Goal: Check status: Check status

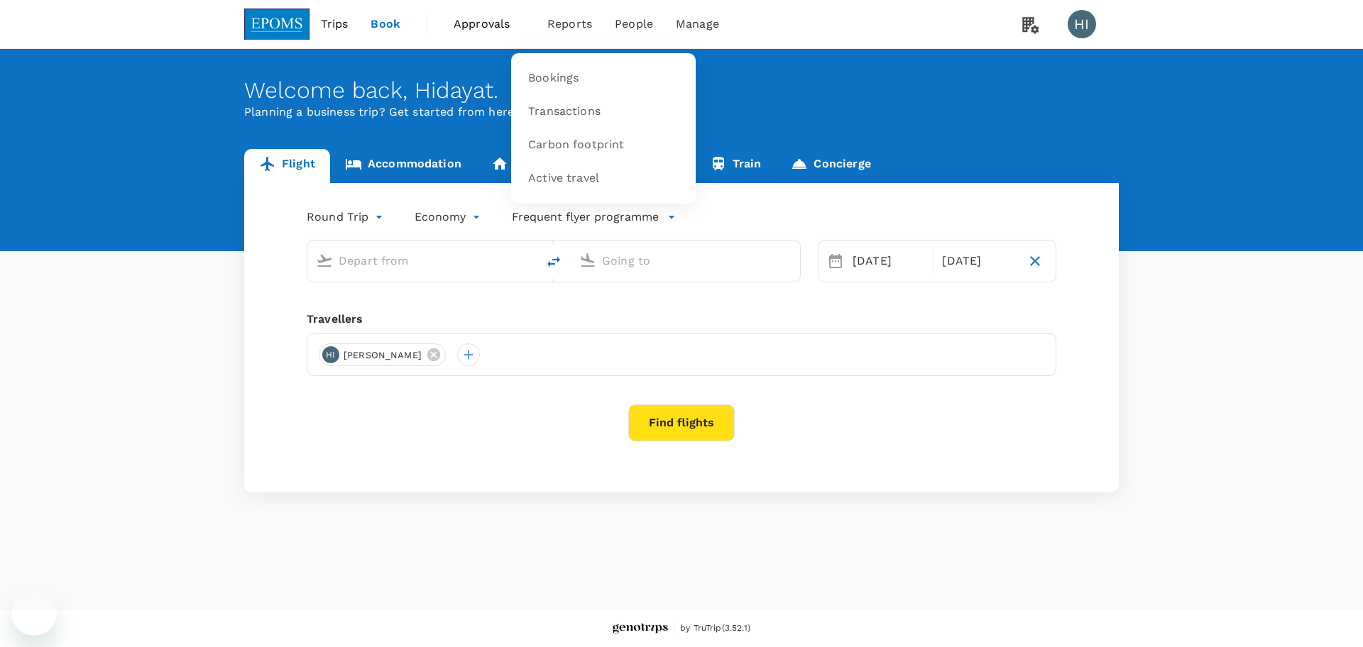
type input "Kota Kinabalu Intl (BKI)"
type input "Miri Intl (MYY)"
type input "Kota Kinabalu Intl (BKI)"
type input "Miri Intl (MYY)"
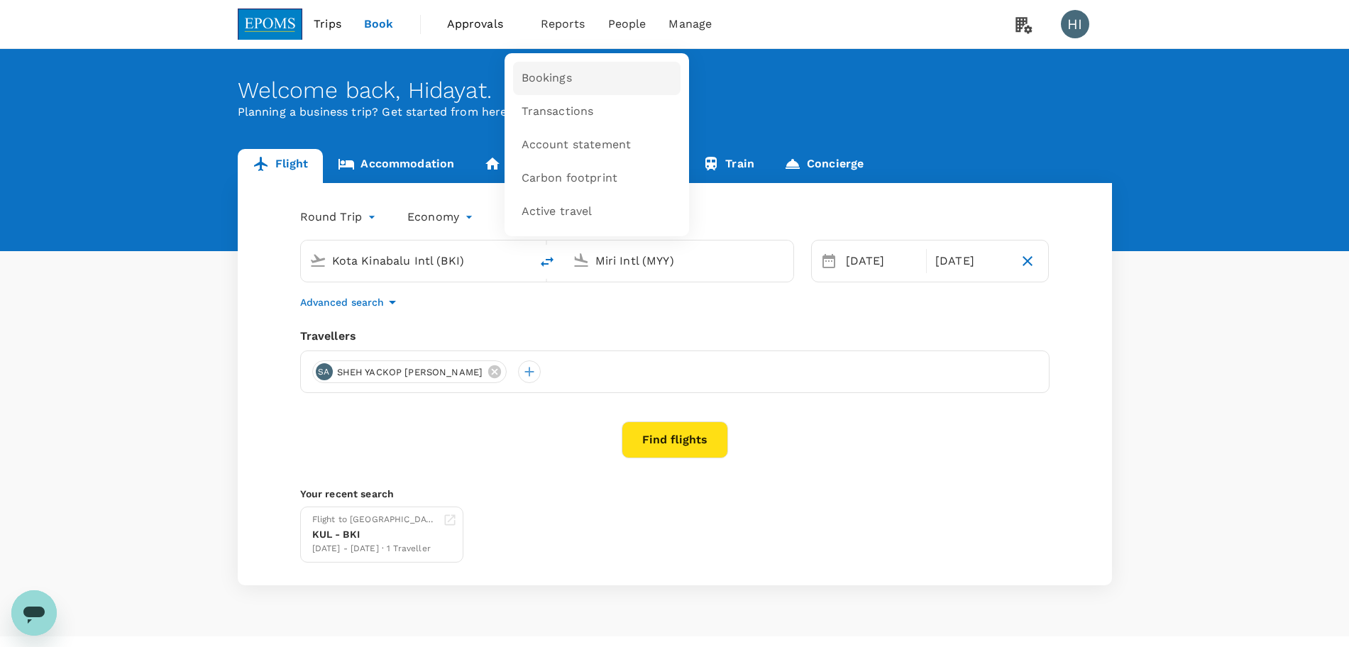
click at [561, 82] on span "Bookings" at bounding box center [547, 78] width 50 height 16
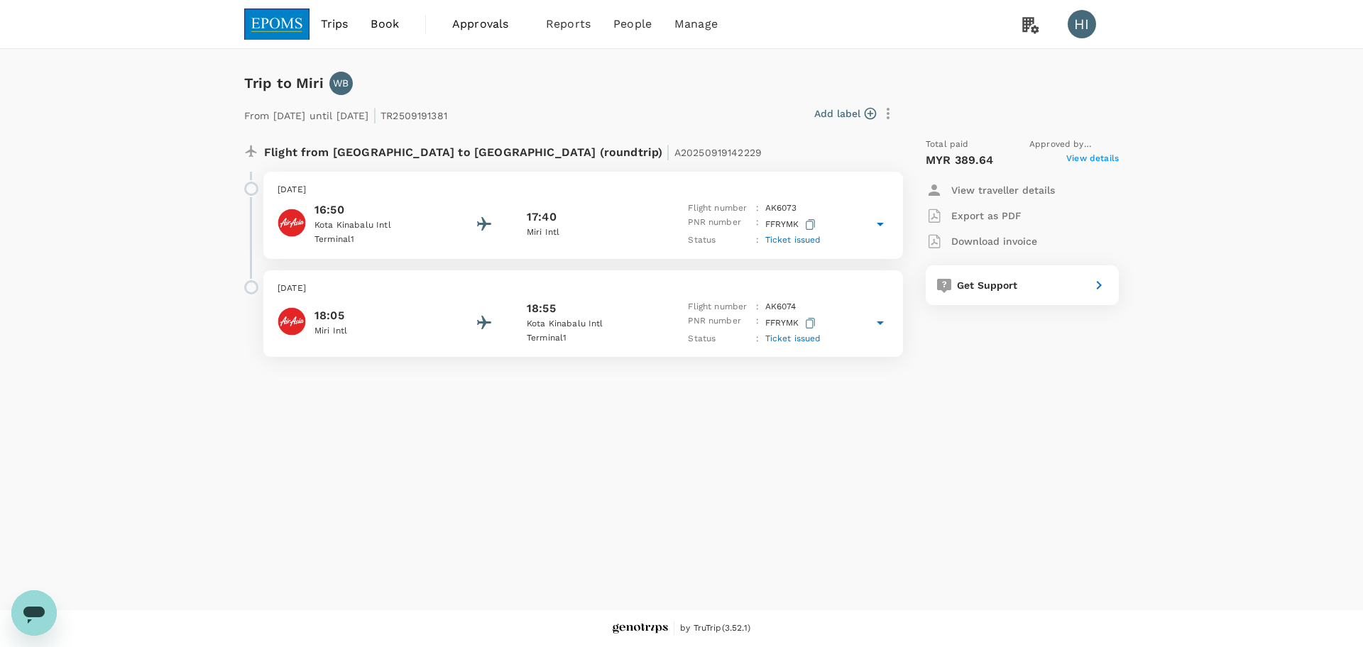
click at [1083, 154] on span "View details" at bounding box center [1092, 160] width 53 height 17
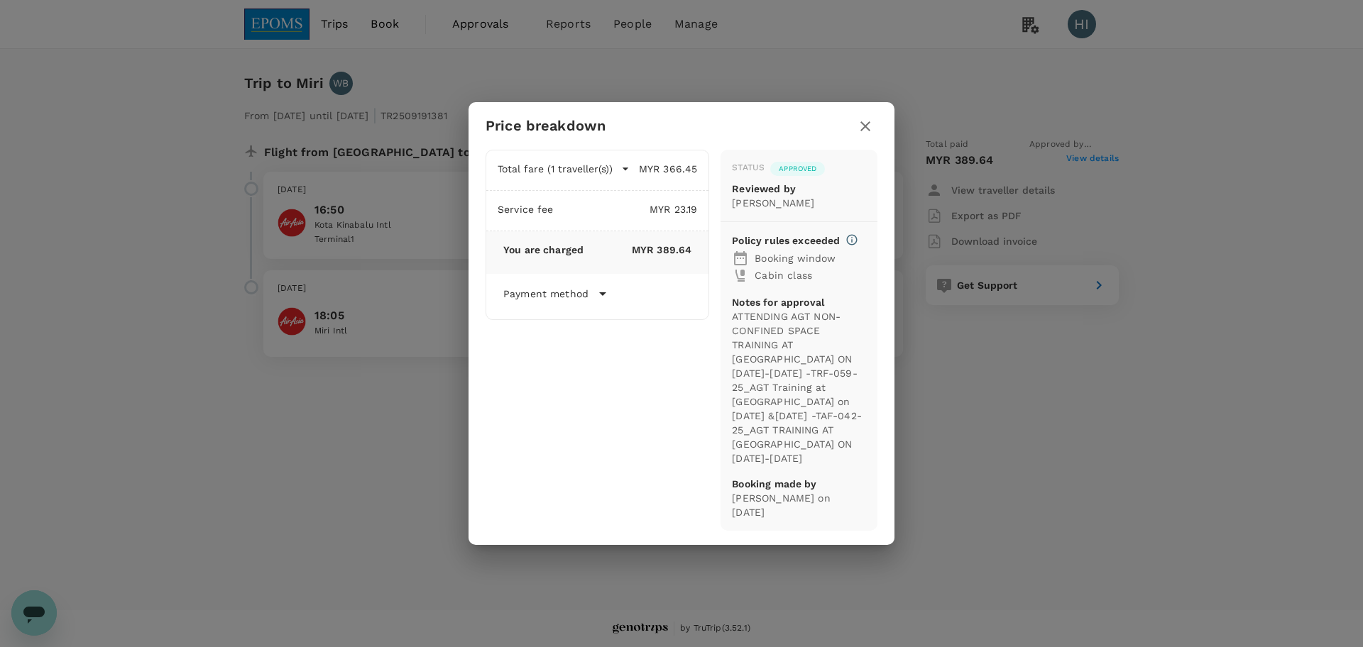
click at [864, 135] on icon "button" at bounding box center [865, 126] width 17 height 17
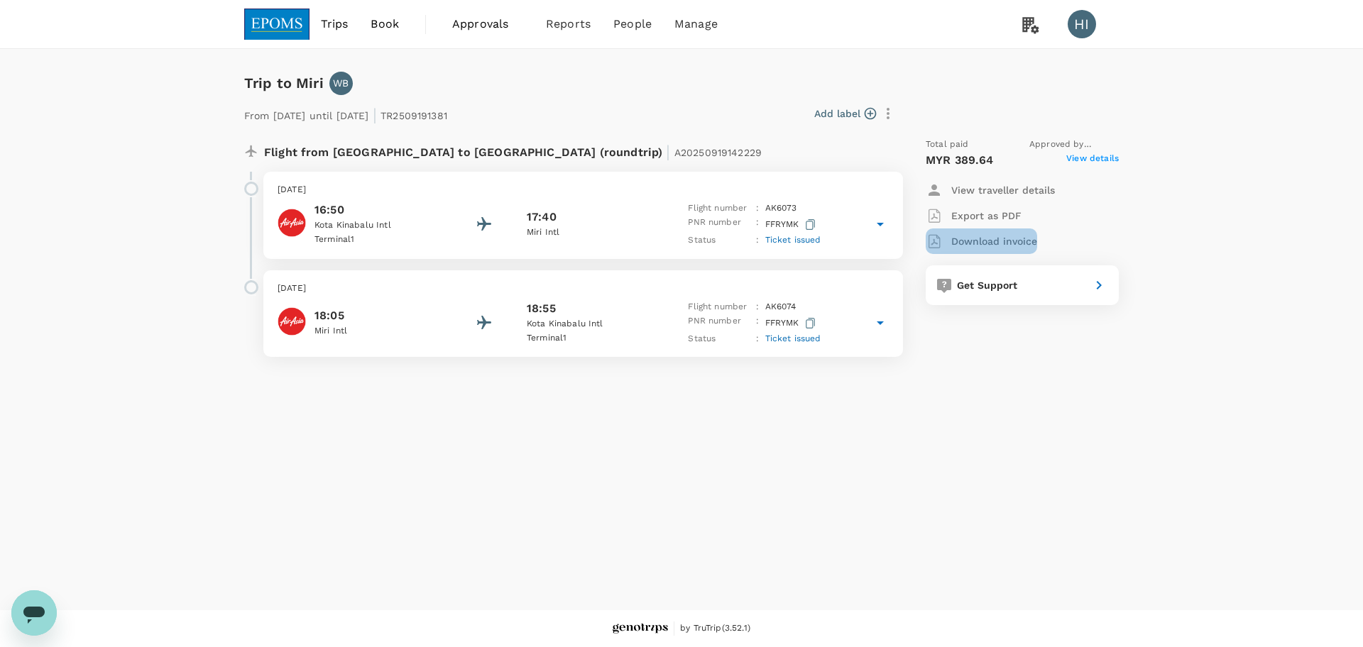
click at [1002, 239] on p "Download invoice" at bounding box center [994, 241] width 86 height 14
click at [991, 216] on p "Export as PDF" at bounding box center [986, 216] width 70 height 14
drag, startPoint x: 526, startPoint y: 151, endPoint x: 622, endPoint y: 155, distance: 95.9
click at [622, 155] on div "Flight from [GEOGRAPHIC_DATA] to [GEOGRAPHIC_DATA] (roundtrip) | A20250919904855" at bounding box center [536, 151] width 544 height 26
copy span "A20250919904855"
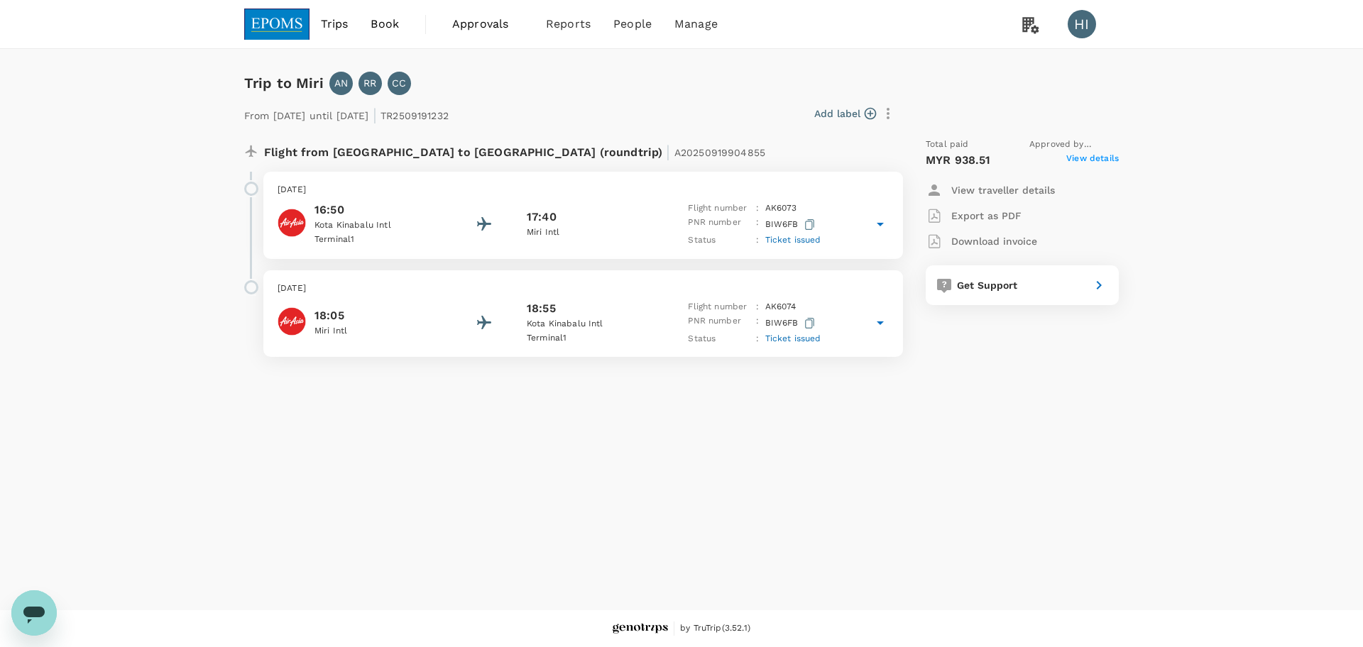
click at [1087, 153] on span "View details" at bounding box center [1092, 160] width 53 height 17
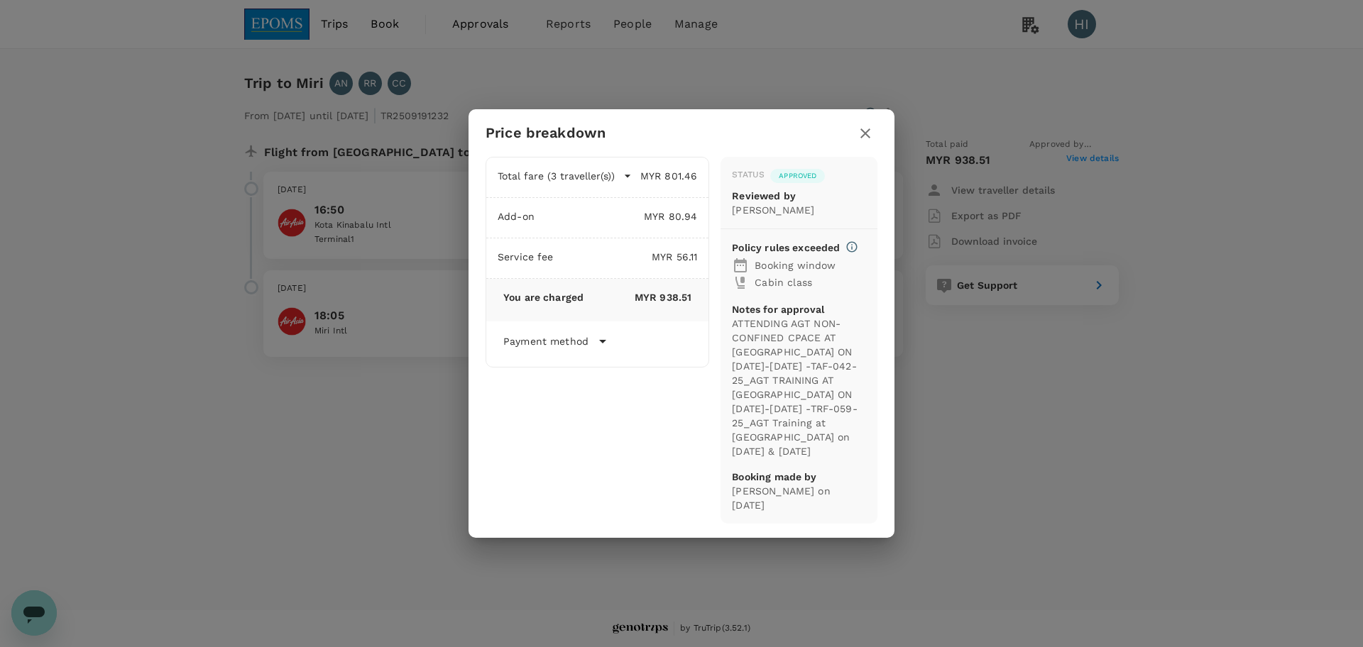
click at [864, 142] on icon "button" at bounding box center [865, 133] width 17 height 17
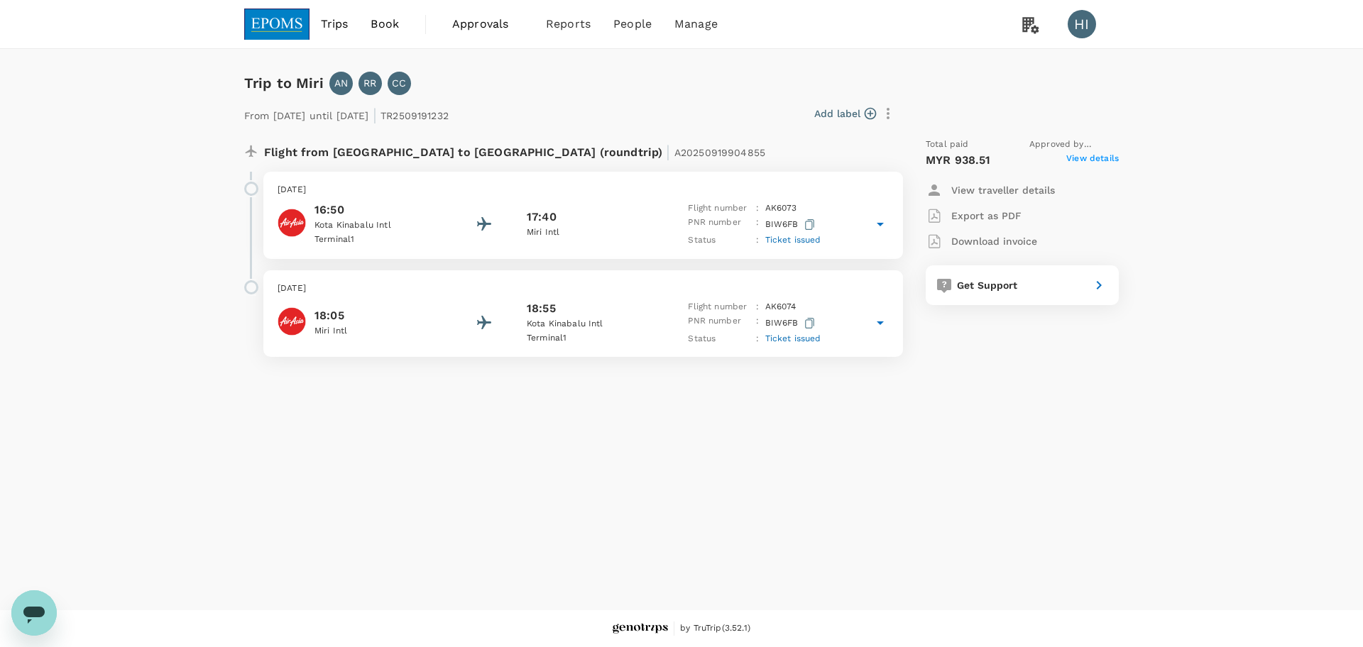
click at [472, 27] on span "Approvals" at bounding box center [487, 24] width 71 height 17
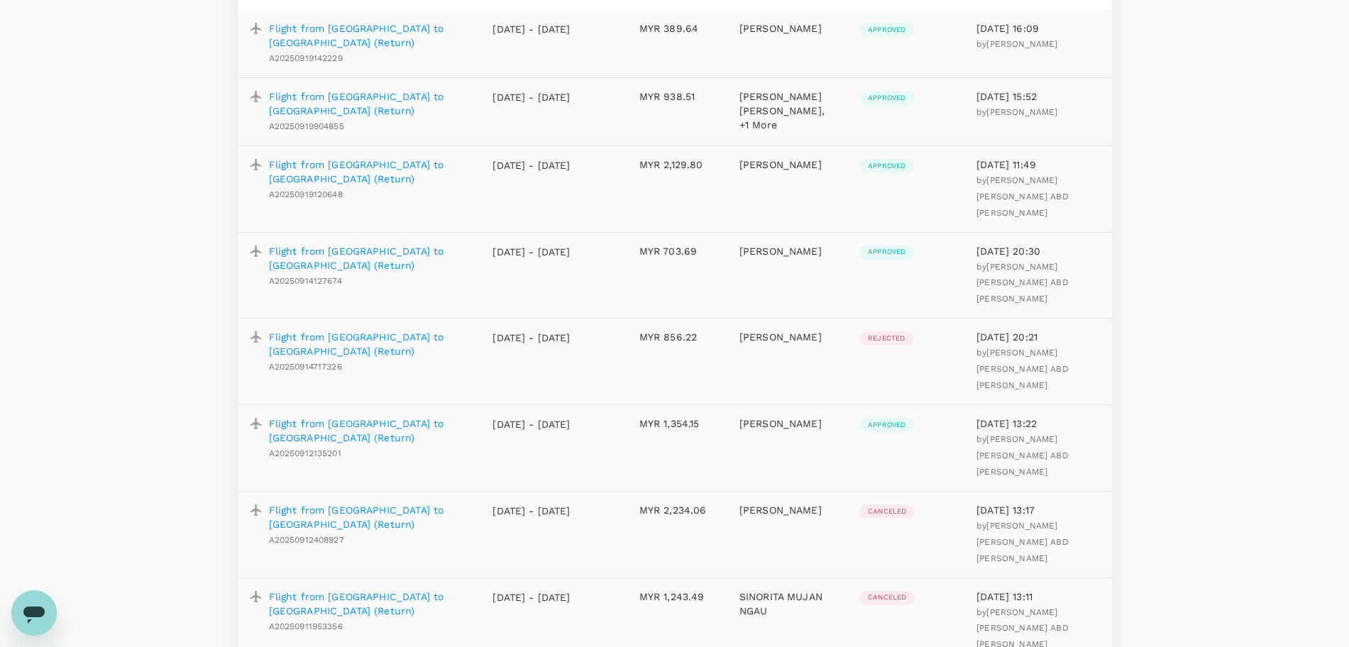
scroll to position [177, 0]
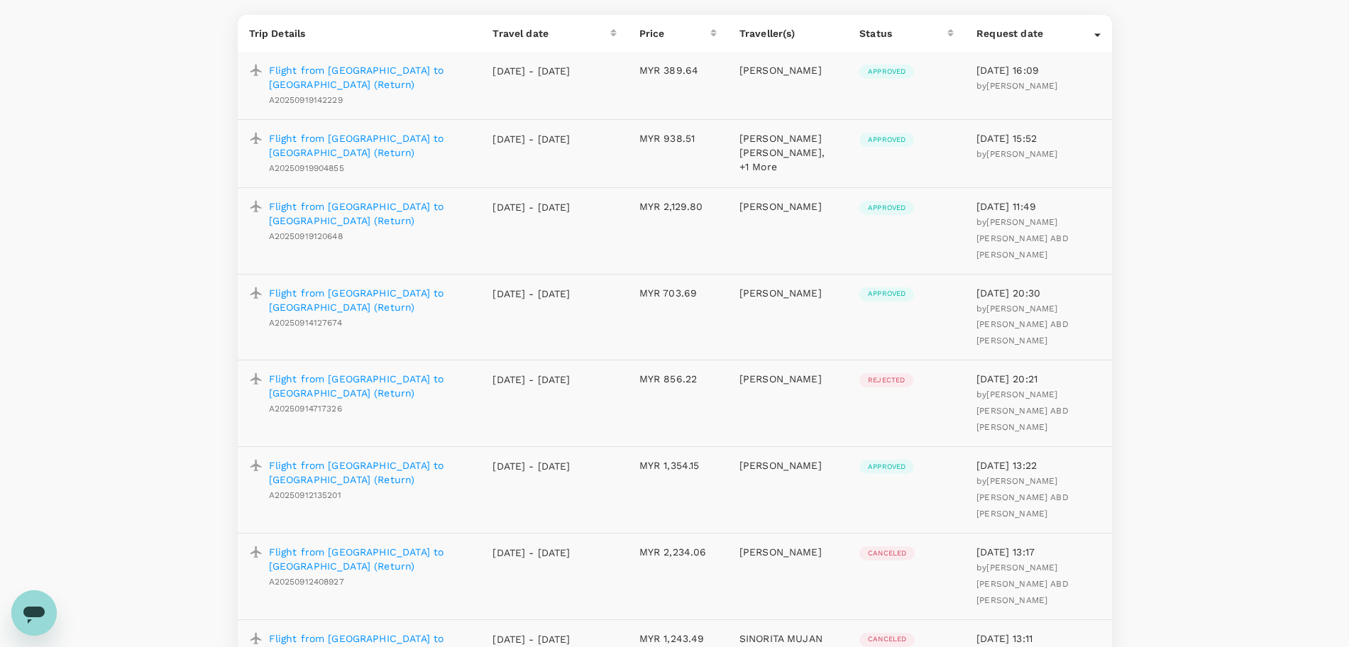
click at [391, 139] on p "Flight from Kota Kinabalu to Miri (Return)" at bounding box center [370, 145] width 202 height 28
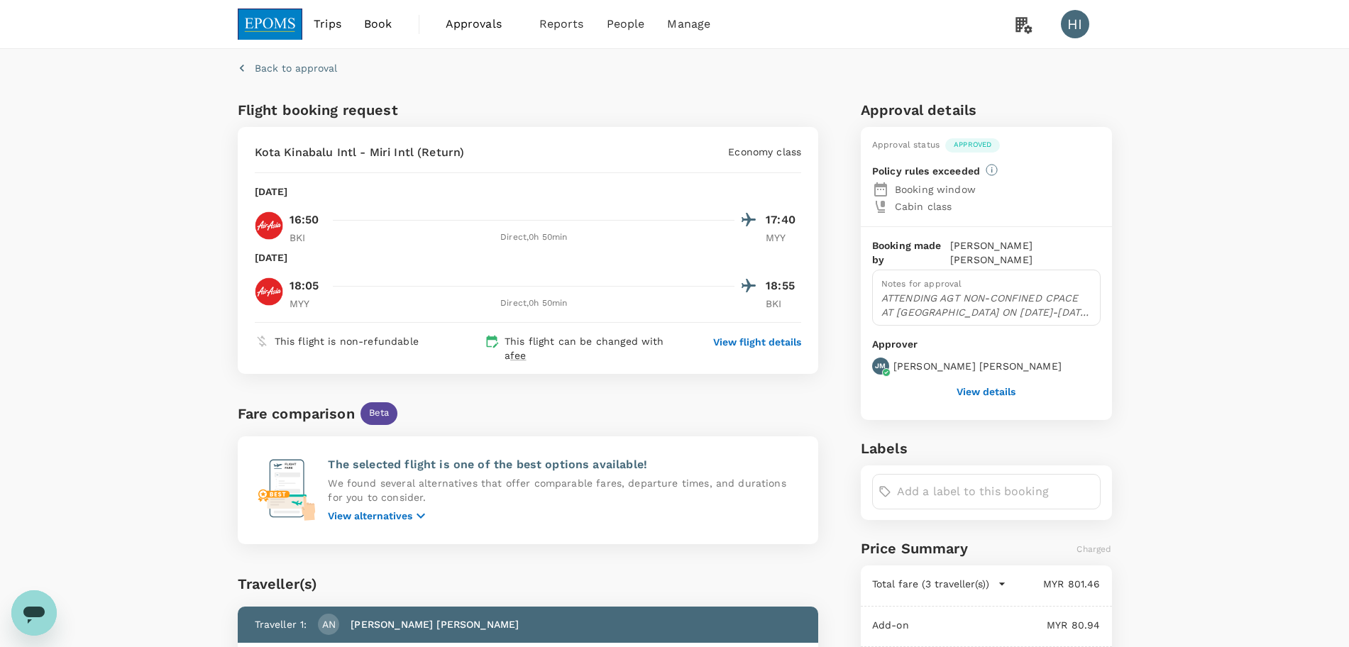
click at [986, 386] on button "View details" at bounding box center [986, 391] width 59 height 11
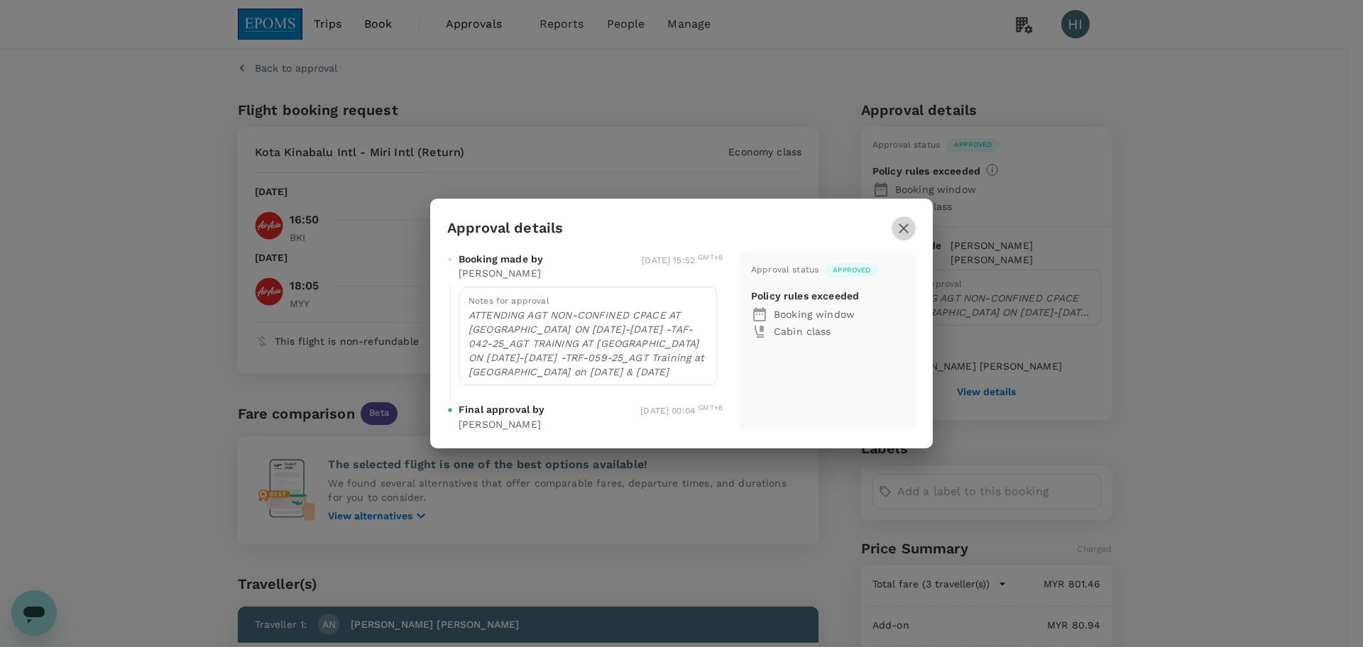
click at [902, 217] on button "button" at bounding box center [903, 228] width 24 height 24
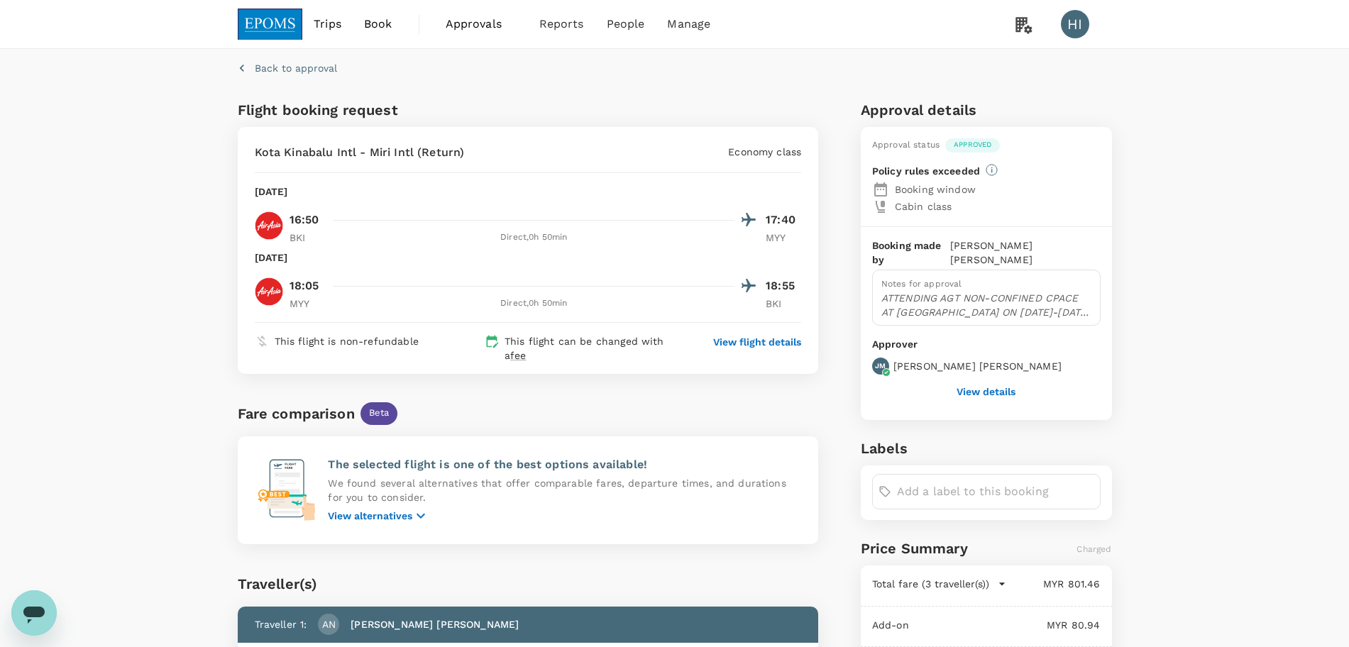
click at [966, 386] on button "View details" at bounding box center [986, 391] width 59 height 11
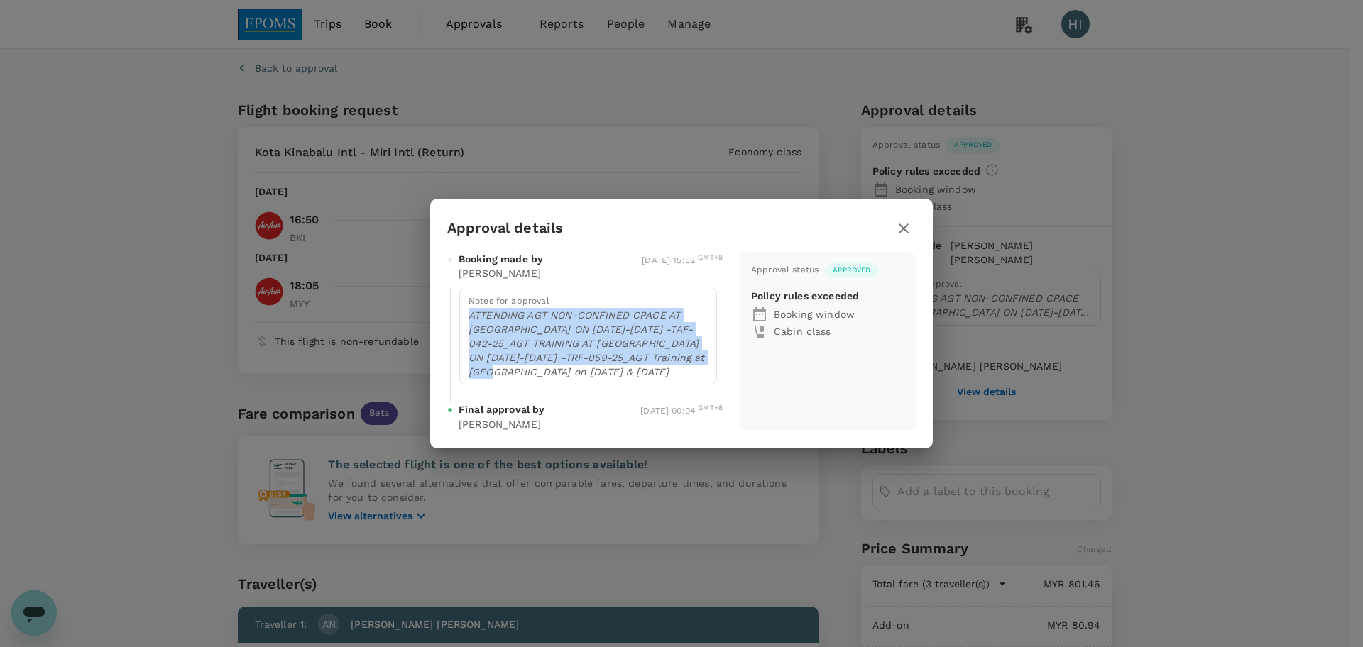
drag, startPoint x: 469, startPoint y: 316, endPoint x: 507, endPoint y: 370, distance: 66.3
click at [507, 370] on p "ATTENDING AGT NON-CONFINED CPACE AT SMTC MIRI ON 23-24 SEPT. -TAF-042-25_AGT TR…" at bounding box center [587, 343] width 239 height 71
copy p "ATTENDING AGT NON-CONFINED CPACE AT SMTC MIRI ON 23-24 SEPT. -TAF-042-25_AGT TR…"
click at [898, 224] on icon "button" at bounding box center [903, 228] width 17 height 17
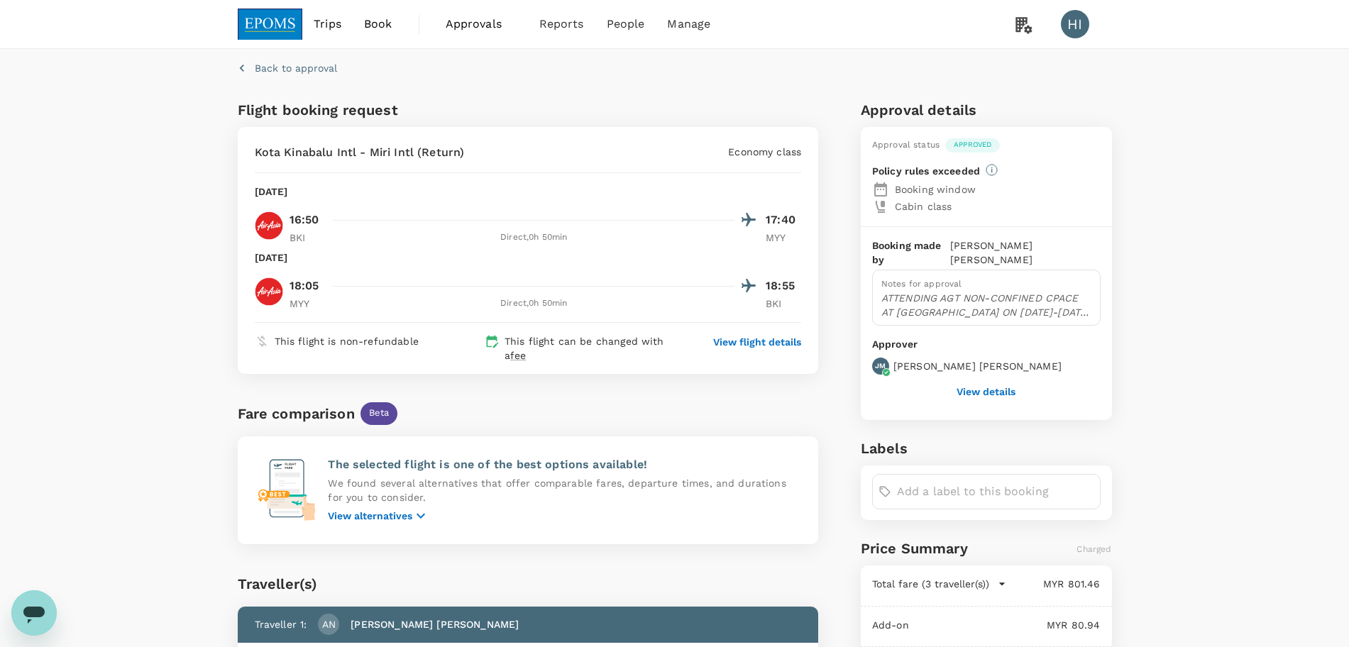
click at [485, 31] on span "Approvals" at bounding box center [481, 24] width 71 height 17
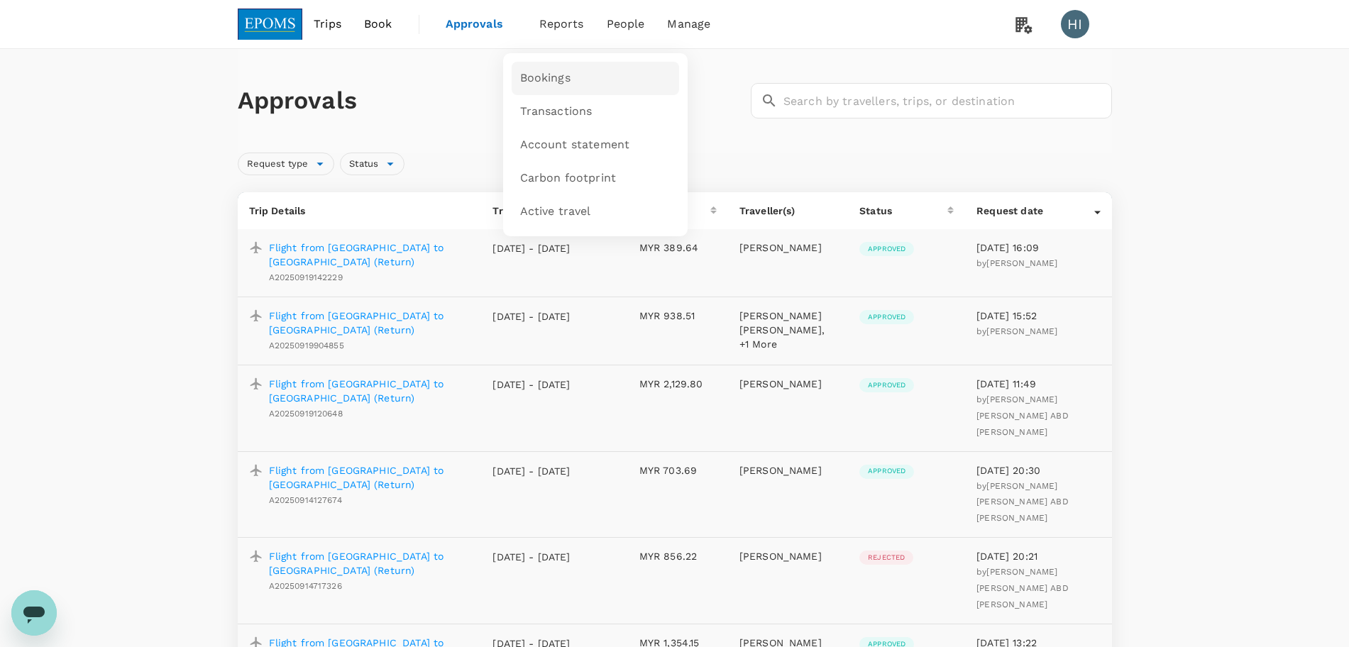
click at [557, 66] on link "Bookings" at bounding box center [595, 78] width 167 height 33
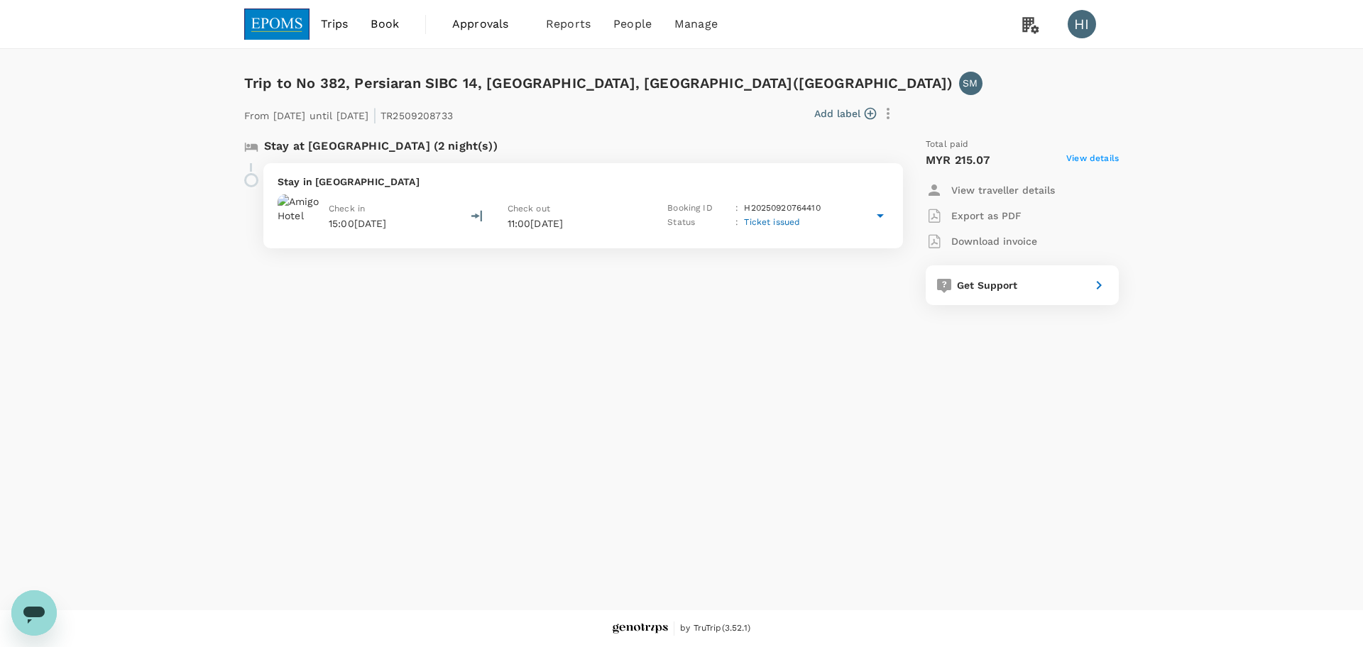
click at [1077, 158] on span "View details" at bounding box center [1092, 160] width 53 height 17
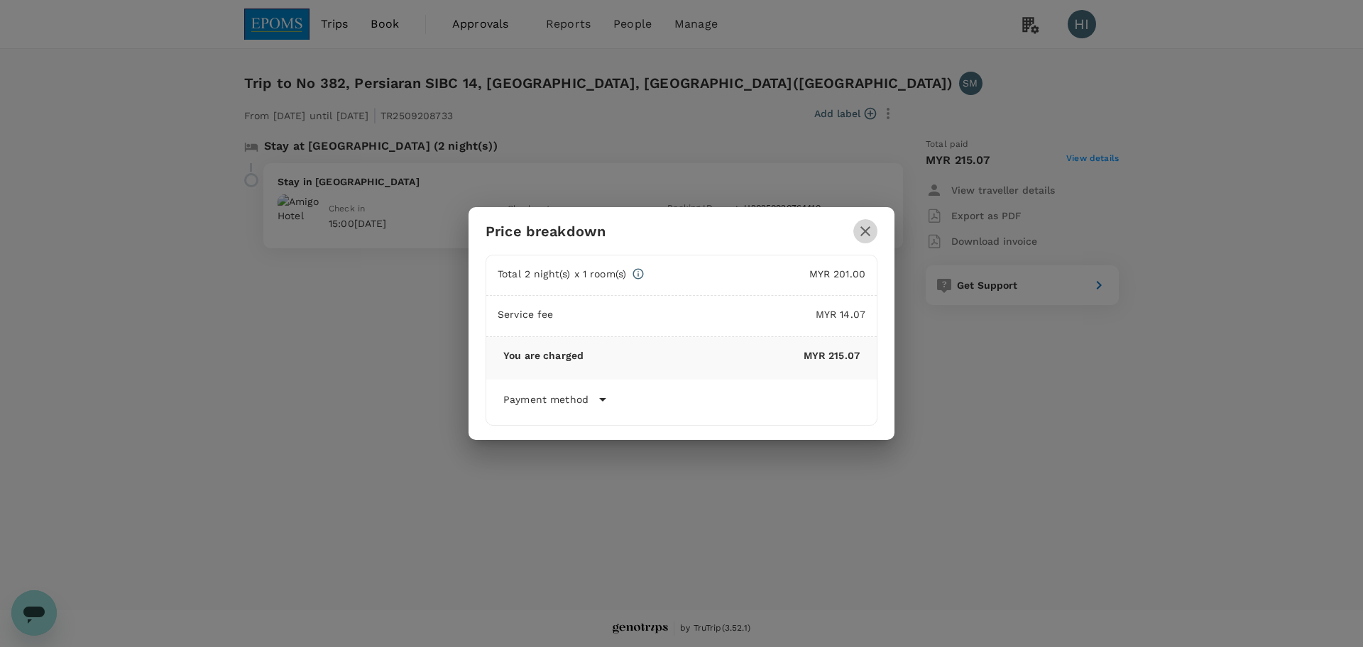
click at [872, 227] on icon "button" at bounding box center [865, 231] width 17 height 17
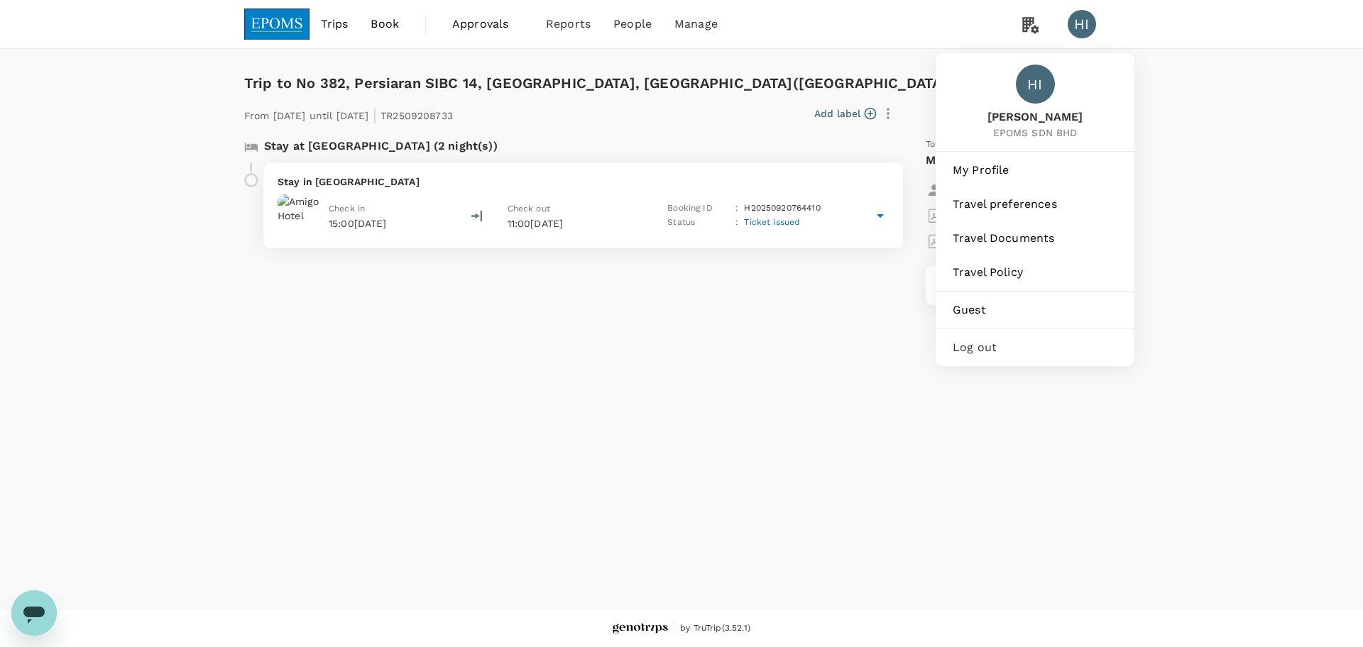
click at [1028, 341] on span "Log out" at bounding box center [1034, 347] width 165 height 17
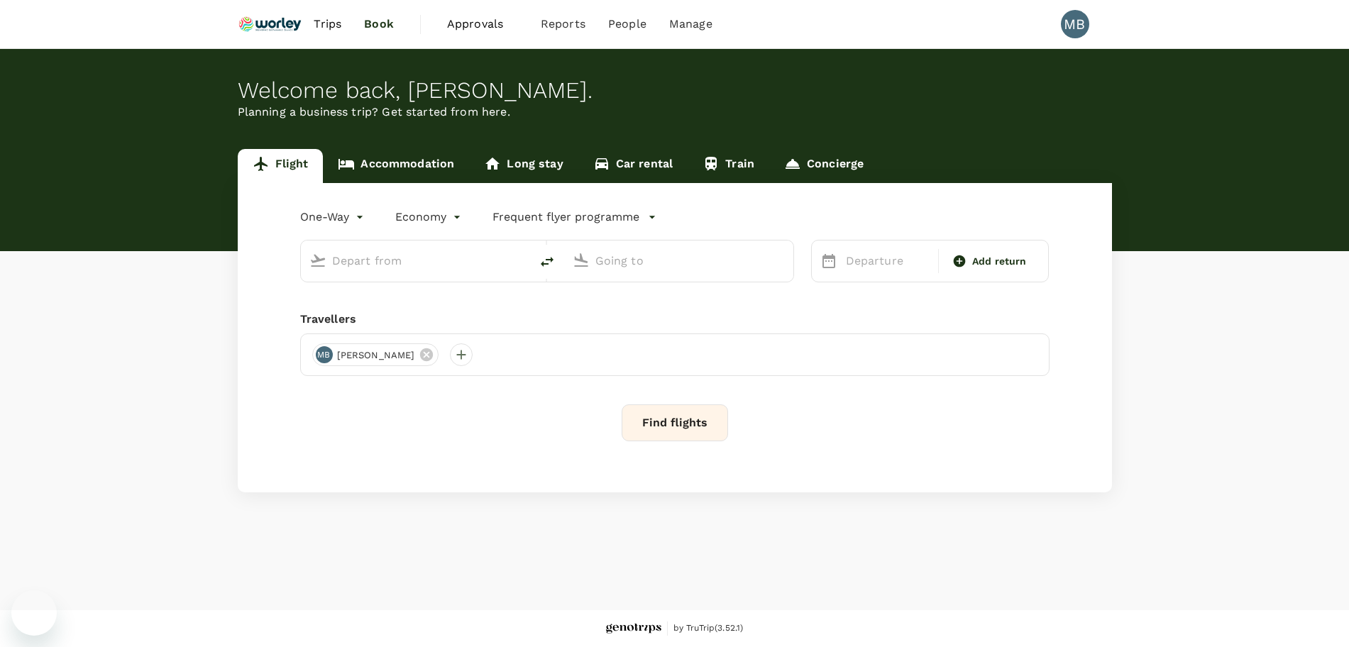
type input "roundtrip"
type input "Kuala Lumpur Intl ([GEOGRAPHIC_DATA])"
type input "Miri Intl (MYY)"
